Goal: Obtain resource: Obtain resource

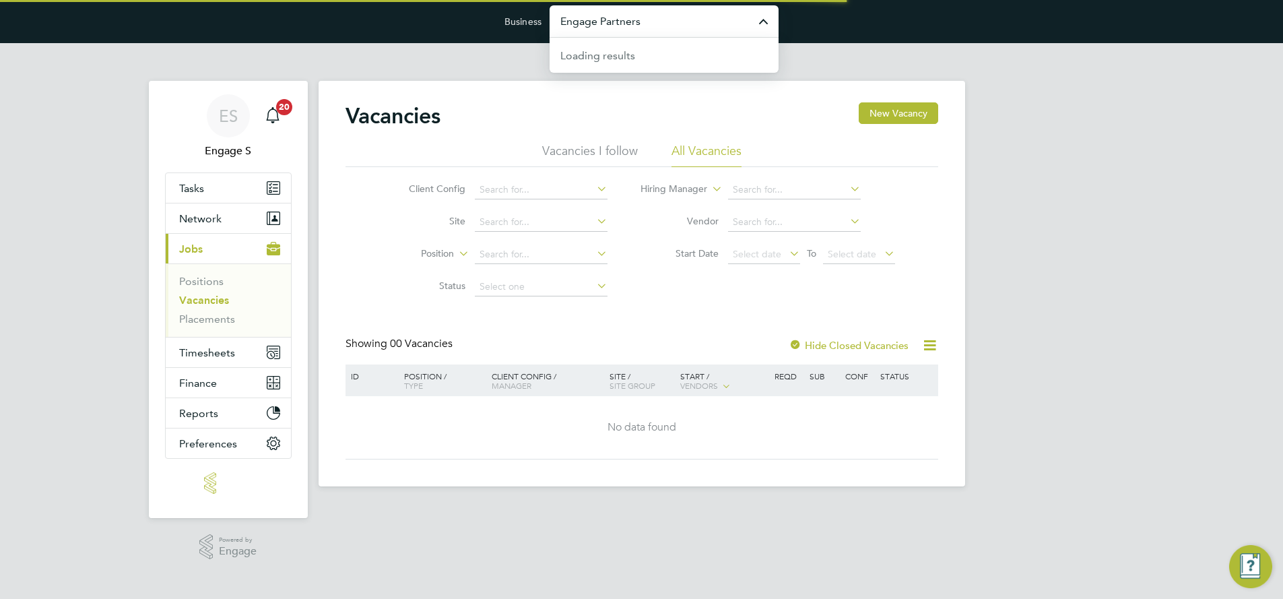
click at [585, 27] on input "Engage Partners" at bounding box center [663, 21] width 229 height 32
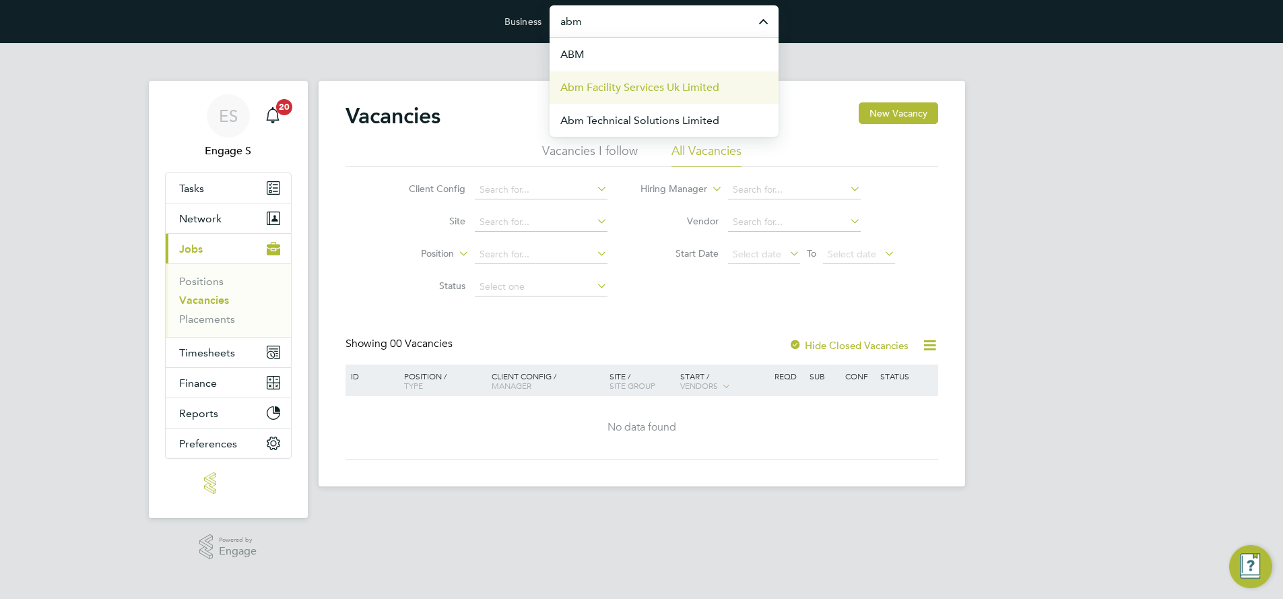
click at [601, 88] on span "Abm Facility Services Uk Limited" at bounding box center [639, 87] width 159 height 16
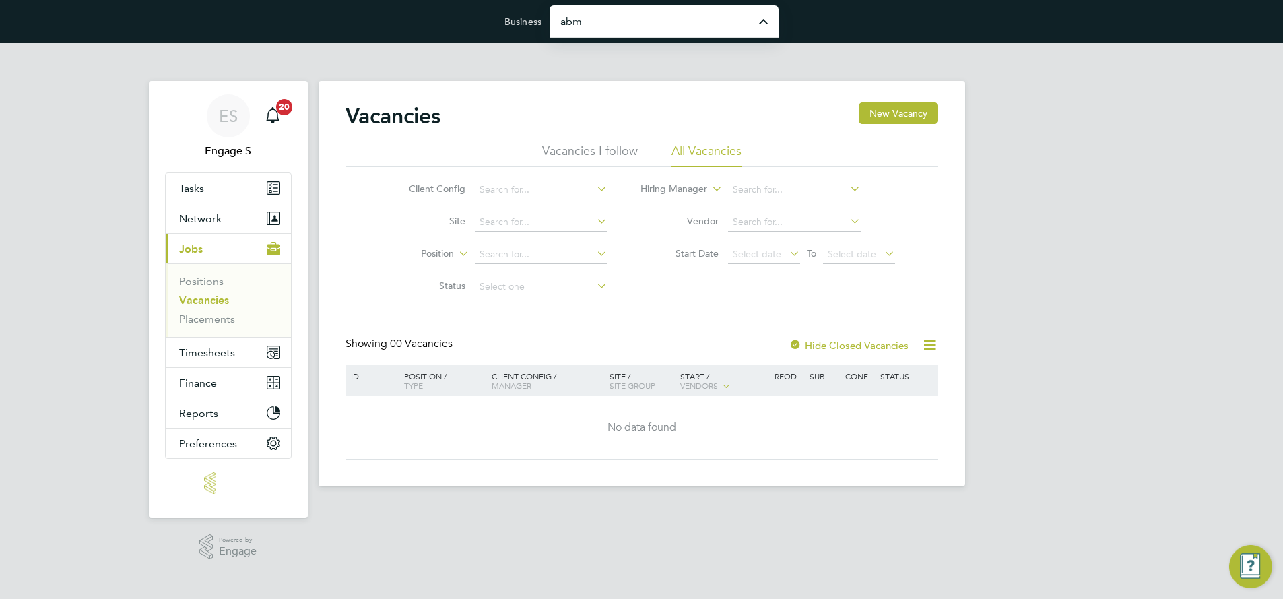
type input "Abm Facility Services Uk Limited"
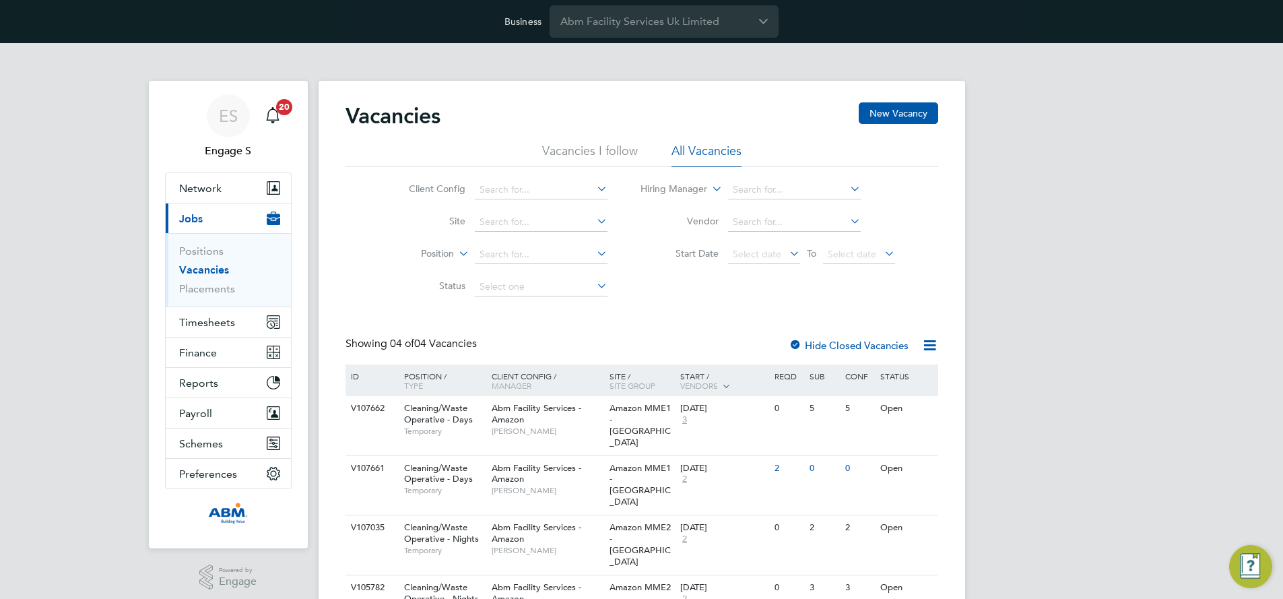
click at [930, 345] on icon at bounding box center [929, 345] width 17 height 17
click at [1014, 266] on div "ES Engage S Notifications 20 Applications: Network Team Members Businesses Site…" at bounding box center [641, 363] width 1283 height 640
click at [203, 353] on span "Finance" at bounding box center [198, 352] width 38 height 13
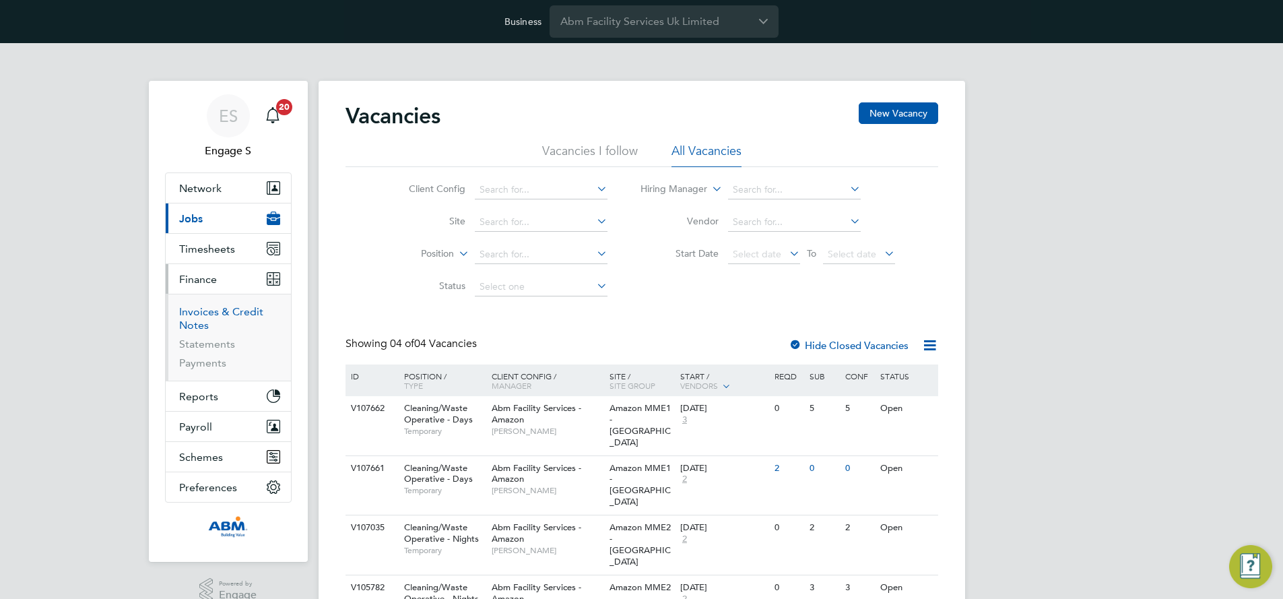
click at [211, 314] on link "Invoices & Credit Notes" at bounding box center [221, 318] width 84 height 26
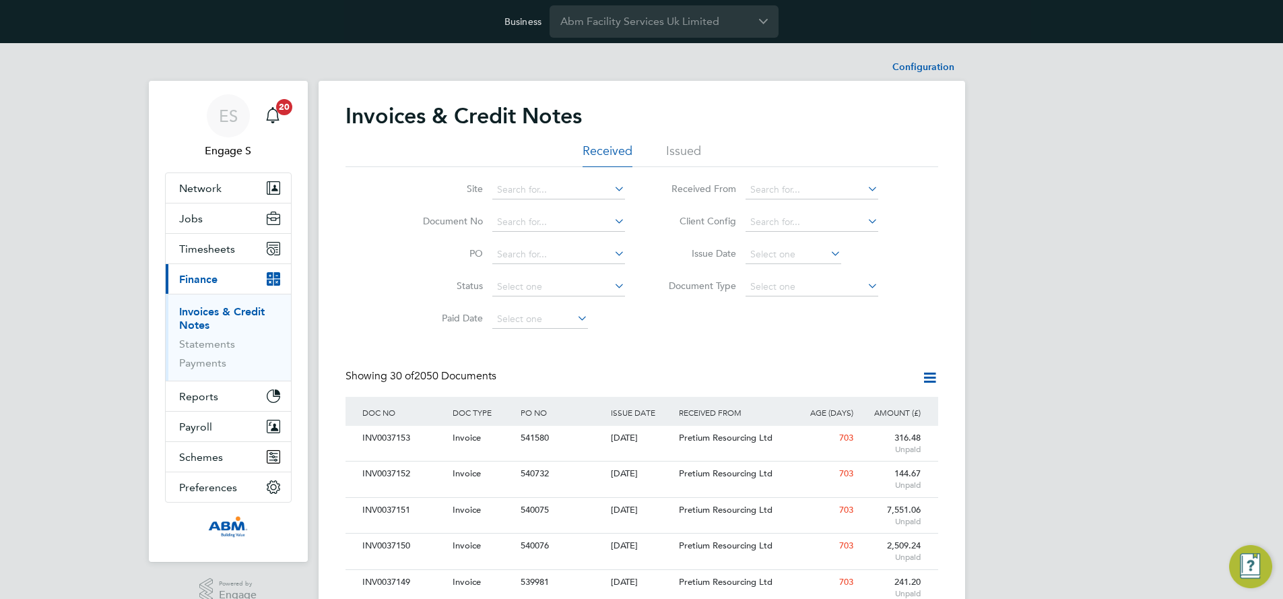
click at [928, 377] on icon at bounding box center [929, 377] width 17 height 17
click at [859, 404] on li "Download invoices" at bounding box center [873, 409] width 127 height 19
click at [191, 217] on span "Jobs" at bounding box center [191, 218] width 24 height 13
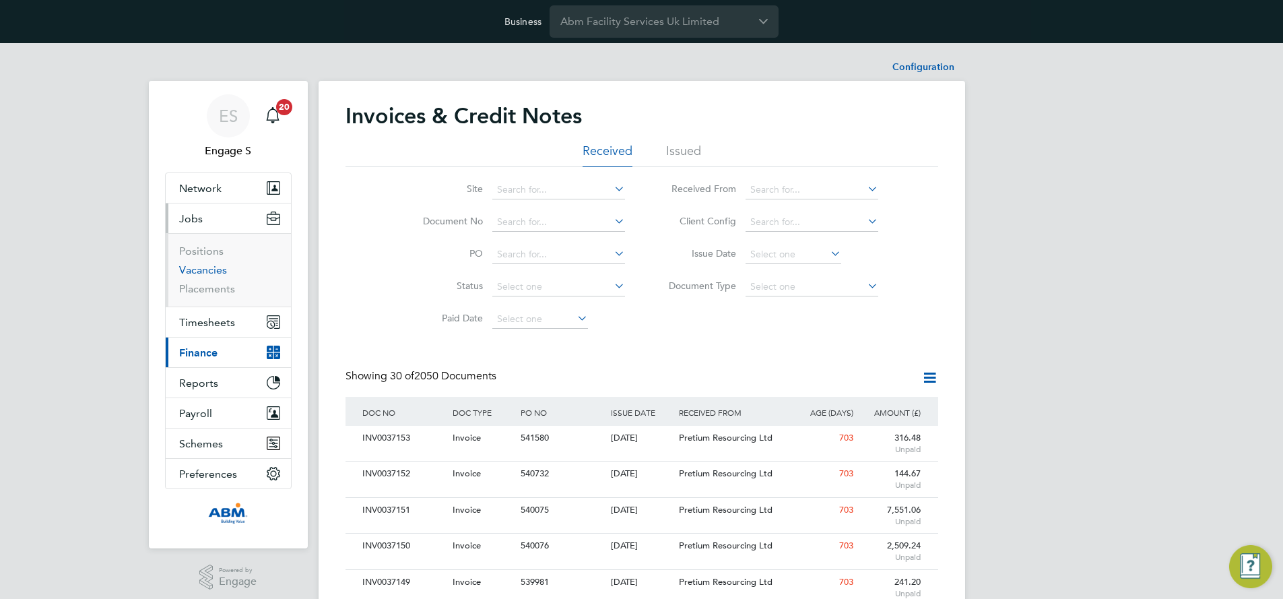
click at [199, 268] on link "Vacancies" at bounding box center [203, 269] width 48 height 13
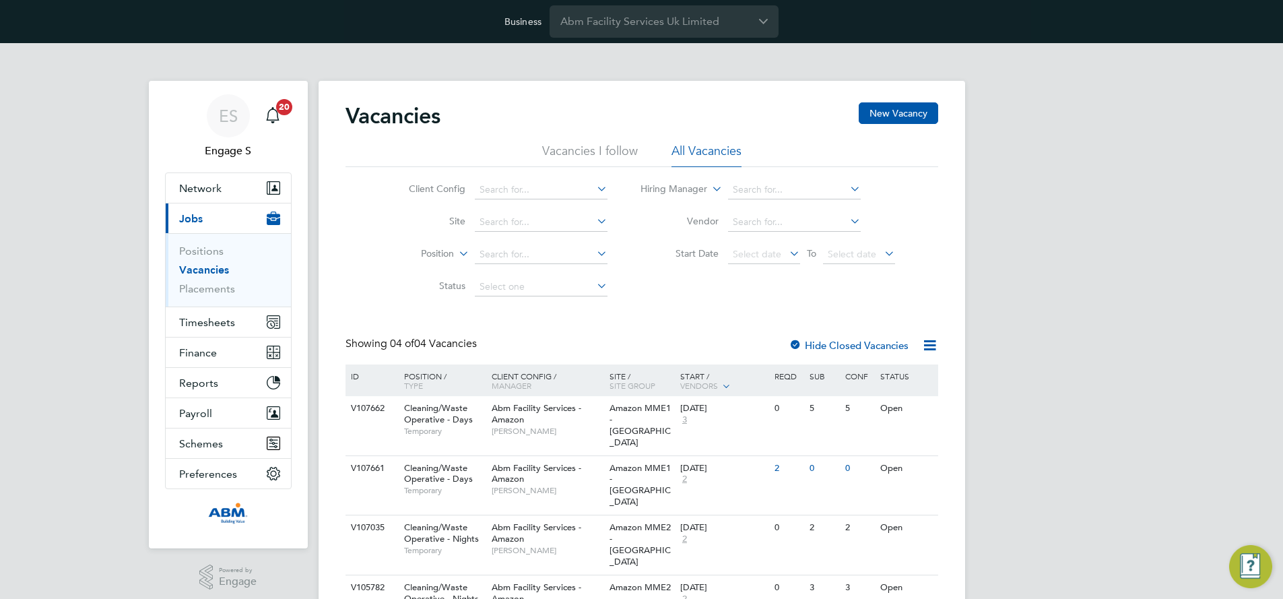
click at [927, 347] on icon at bounding box center [929, 345] width 17 height 17
click at [882, 374] on li "Download vacancies report" at bounding box center [867, 377] width 137 height 19
